Goal: Information Seeking & Learning: Learn about a topic

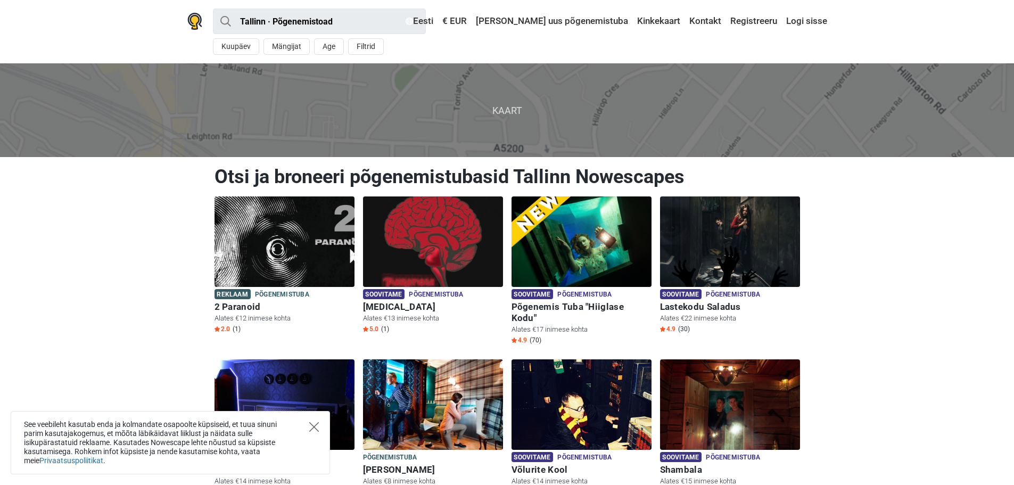
click at [316, 425] on icon "Close" at bounding box center [314, 427] width 10 height 10
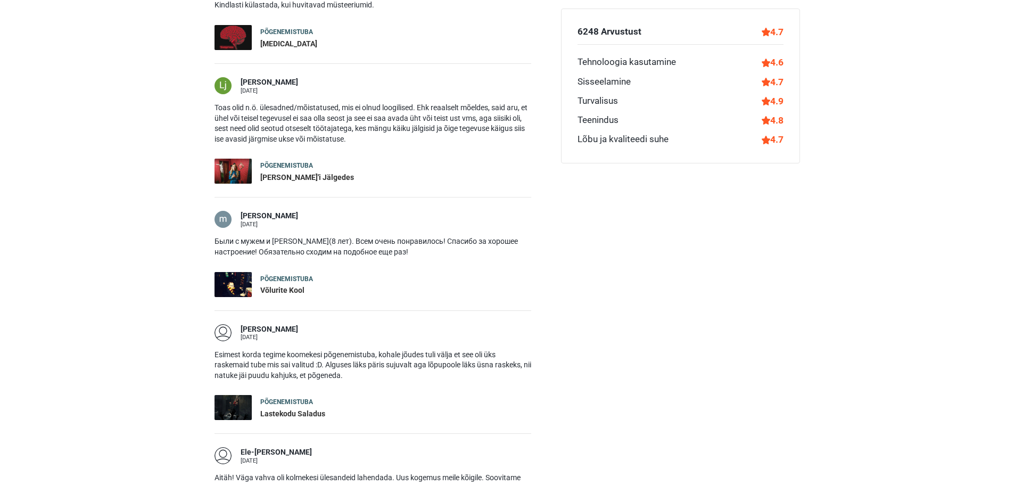
scroll to position [1597, 0]
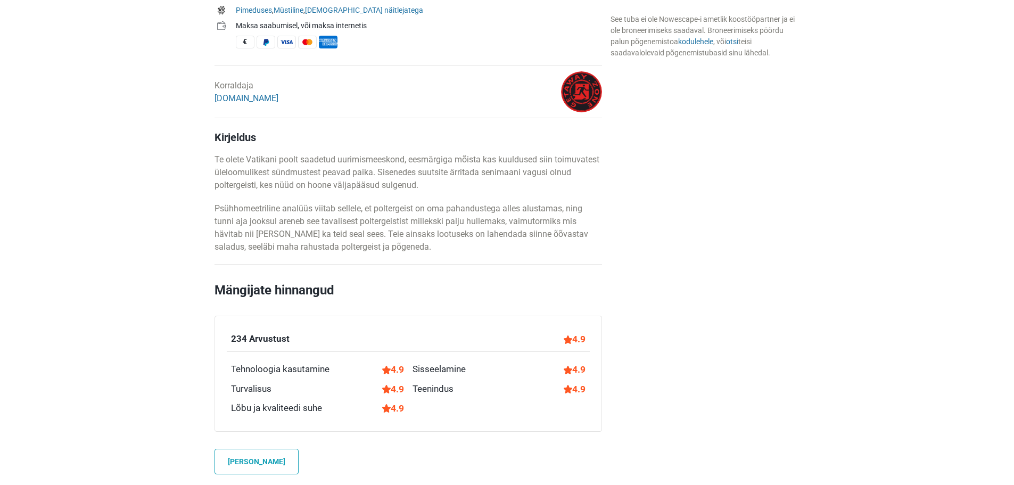
scroll to position [799, 0]
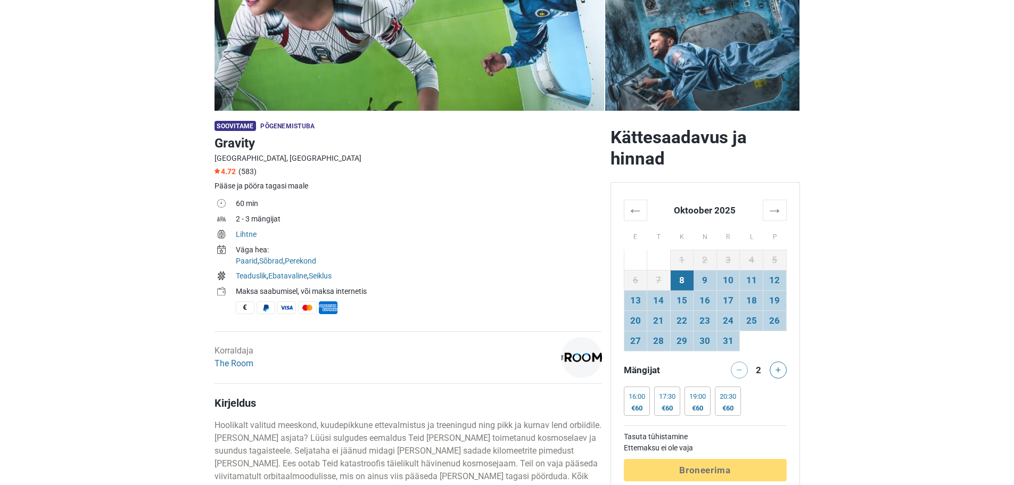
scroll to position [213, 0]
